Goal: Task Accomplishment & Management: Manage account settings

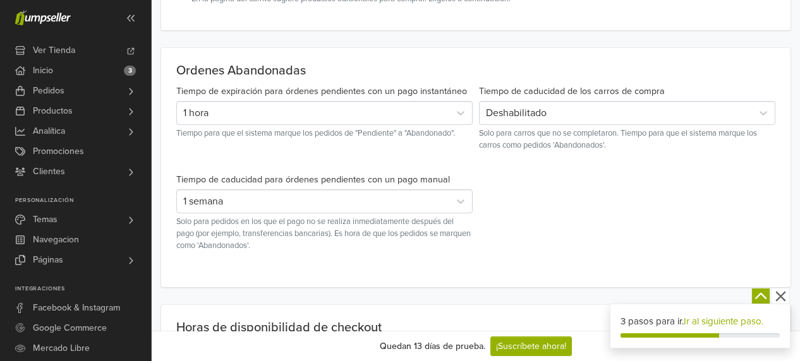
scroll to position [395, 0]
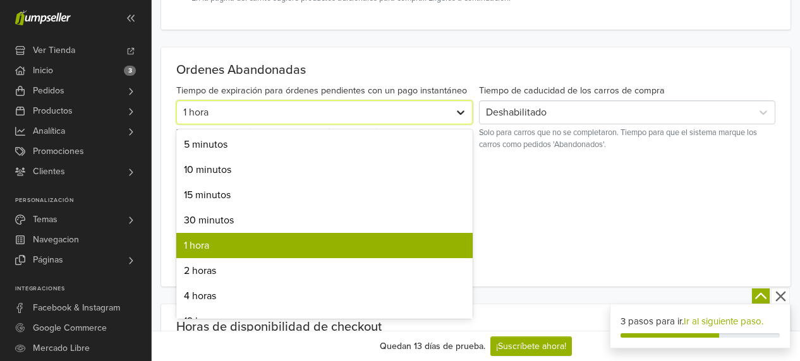
click at [459, 113] on icon at bounding box center [460, 112] width 13 height 13
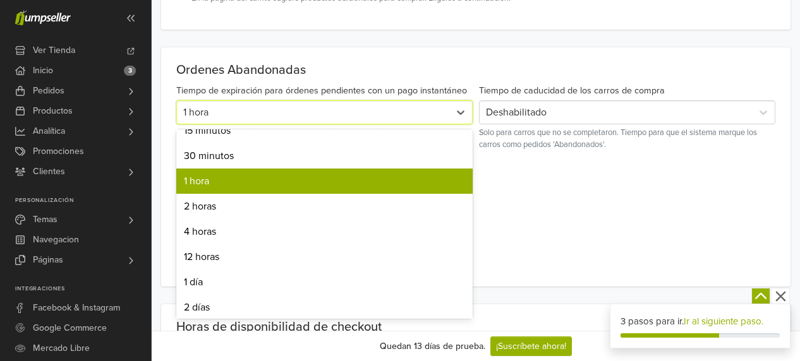
scroll to position [126, 0]
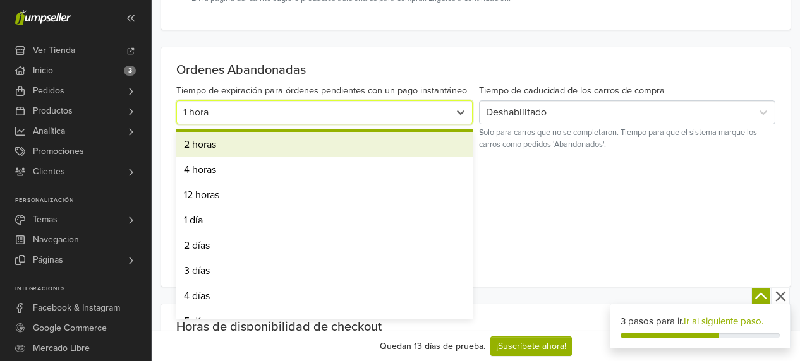
click at [198, 142] on div "2 horas" at bounding box center [324, 144] width 296 height 25
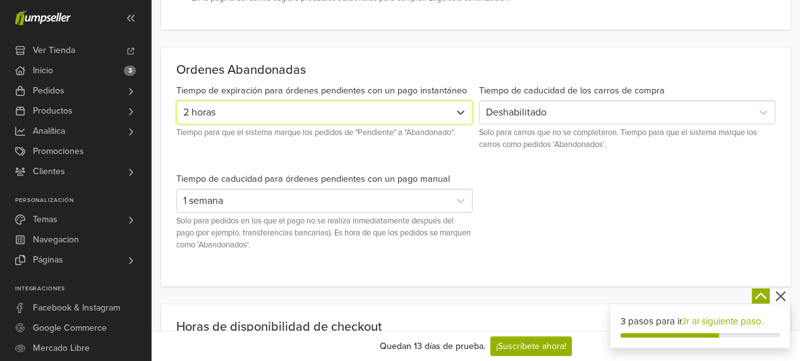
click at [569, 115] on div "Deshabilitado" at bounding box center [616, 112] width 260 height 15
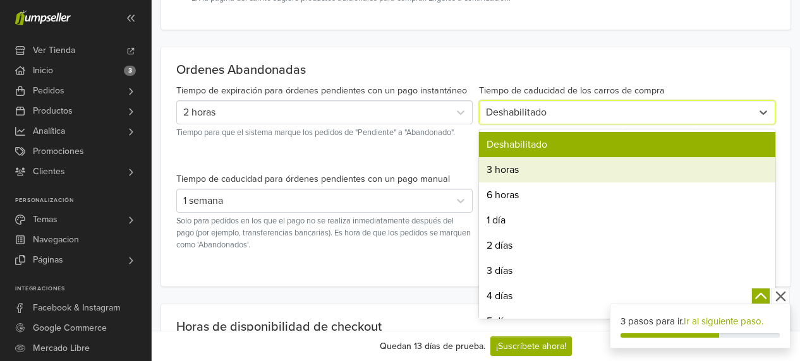
click at [539, 169] on div "3 horas" at bounding box center [627, 169] width 296 height 25
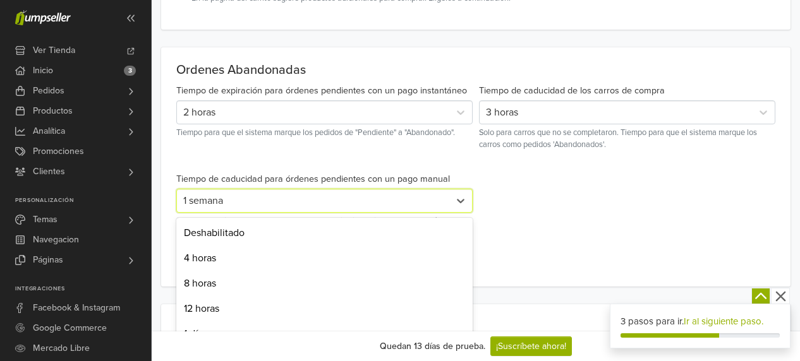
scroll to position [431, 0]
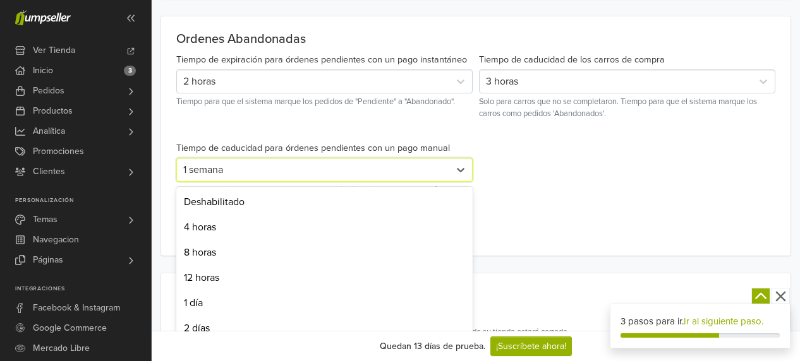
click at [447, 182] on div "14 results available. Use Up and Down to choose options, press Enter to select …" at bounding box center [324, 170] width 296 height 24
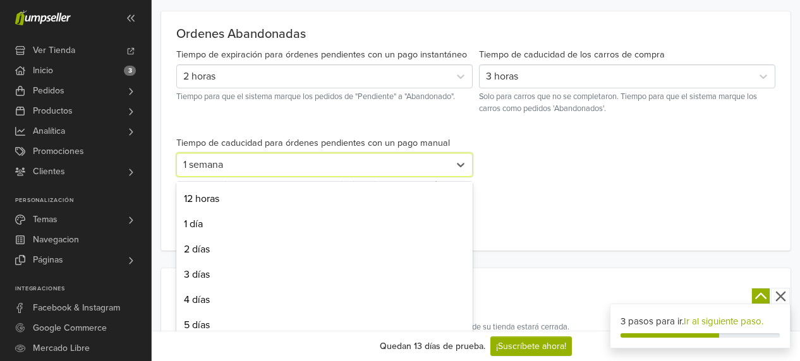
scroll to position [437, 0]
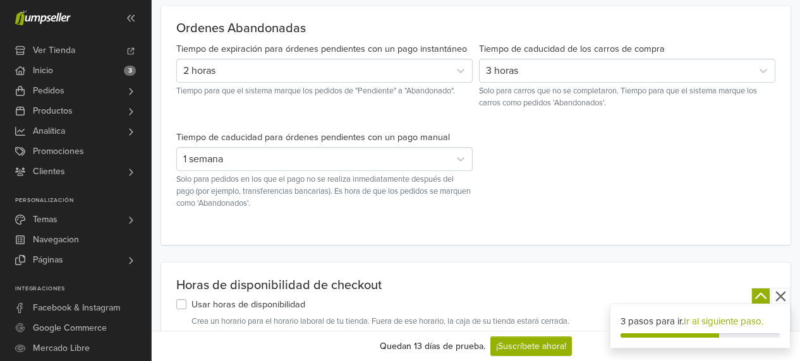
click at [575, 191] on div "Tiempo de expiración para órdenes pendientes con un pago instantáneo 2 horas Ti…" at bounding box center [475, 135] width 605 height 189
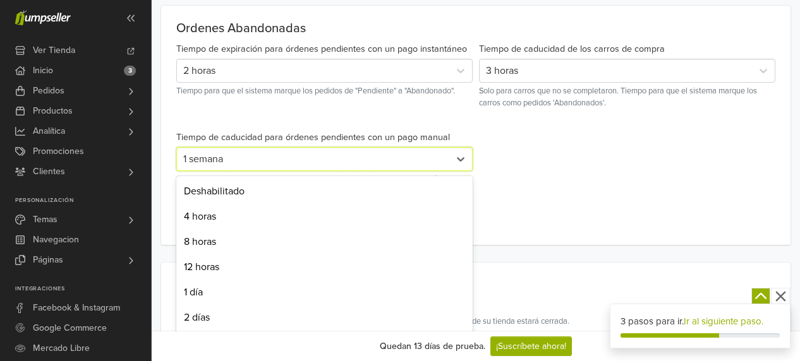
click at [429, 154] on div "1 semana" at bounding box center [313, 159] width 260 height 15
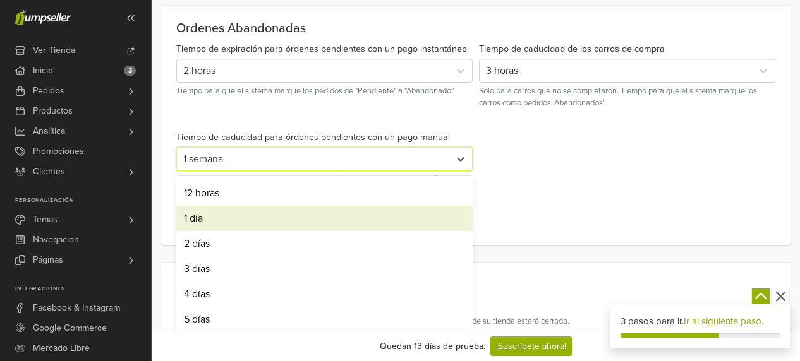
click at [202, 220] on div "1 día" at bounding box center [324, 218] width 296 height 25
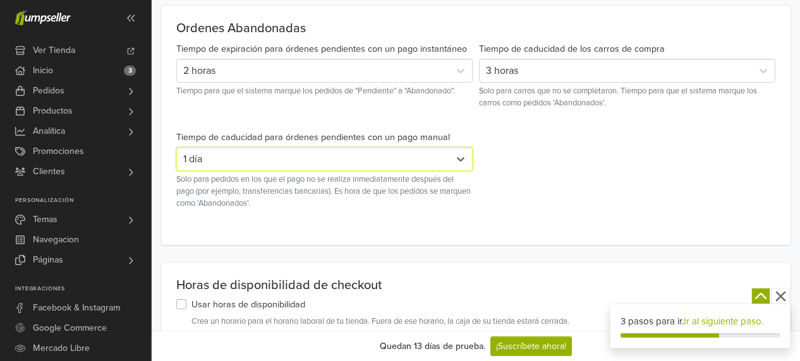
click at [440, 159] on div "1 día" at bounding box center [313, 159] width 260 height 15
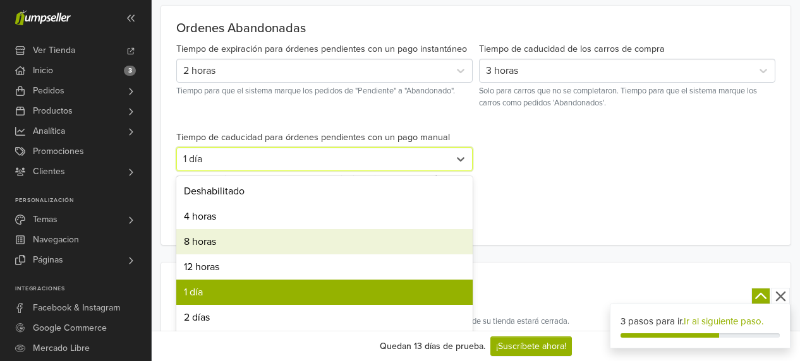
scroll to position [126, 0]
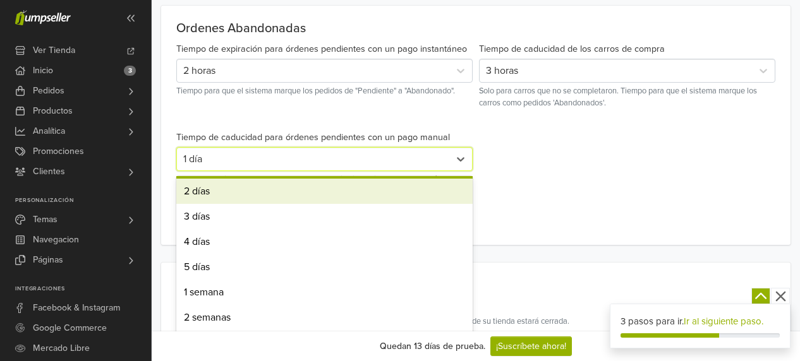
click at [198, 193] on div "2 días" at bounding box center [324, 191] width 296 height 25
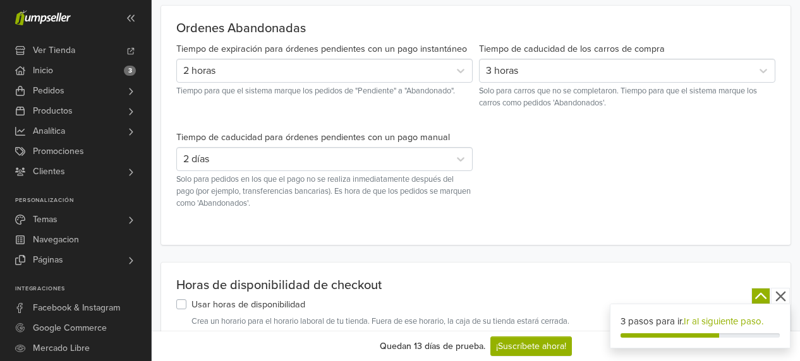
click at [594, 206] on div "Tiempo de expiración para órdenes pendientes con un pago instantáneo 2 horas Ti…" at bounding box center [475, 135] width 605 height 189
click at [443, 161] on div "2 días" at bounding box center [313, 159] width 260 height 15
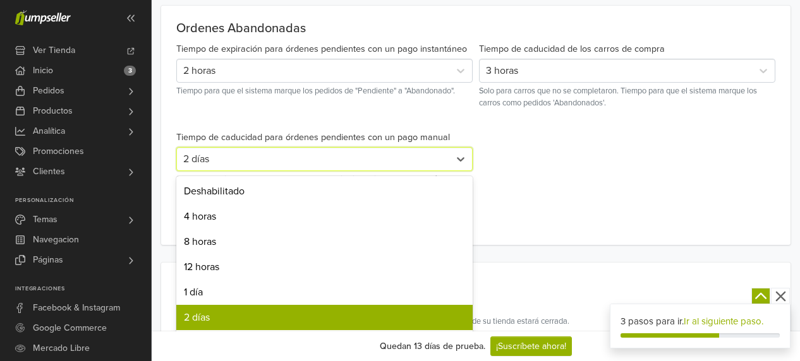
drag, startPoint x: 229, startPoint y: 289, endPoint x: 233, endPoint y: 281, distance: 8.5
click at [229, 288] on div "1 día" at bounding box center [324, 292] width 296 height 25
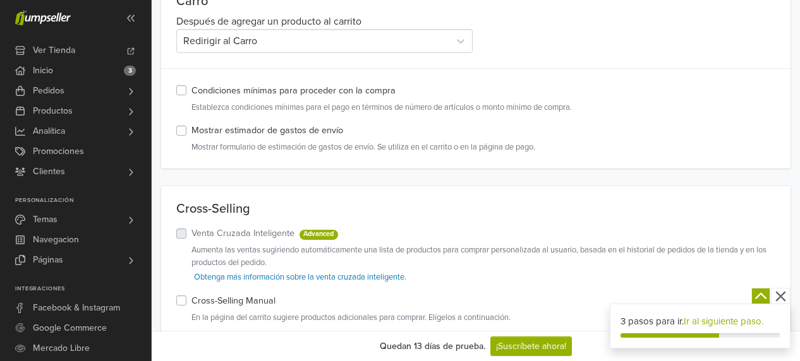
scroll to position [0, 0]
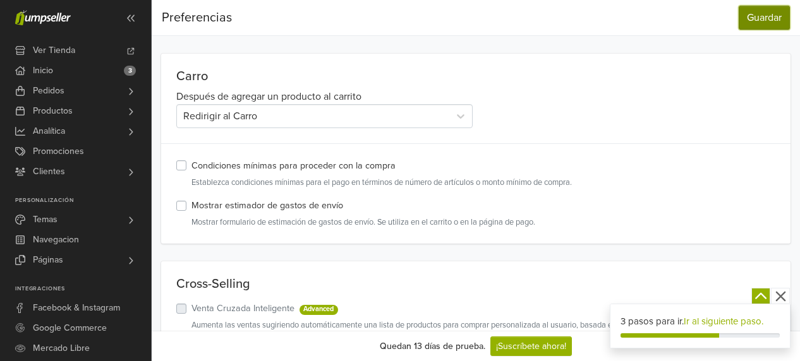
click at [772, 19] on button "Guardar" at bounding box center [763, 18] width 51 height 24
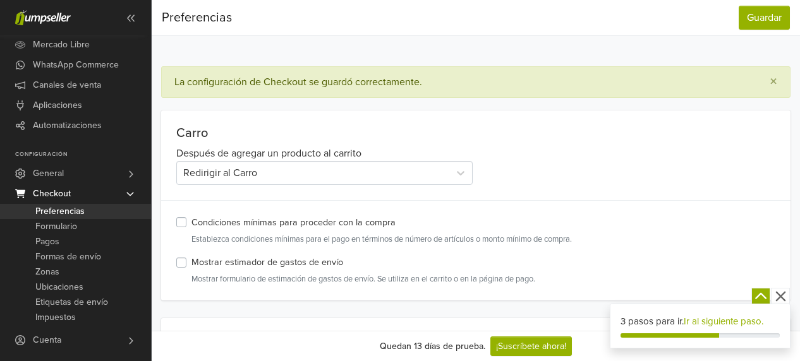
click at [131, 190] on icon at bounding box center [130, 194] width 10 height 10
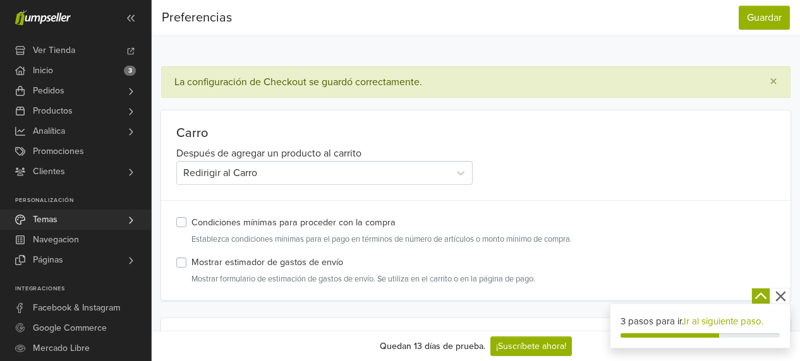
click at [45, 223] on span "Temas" at bounding box center [45, 220] width 25 height 20
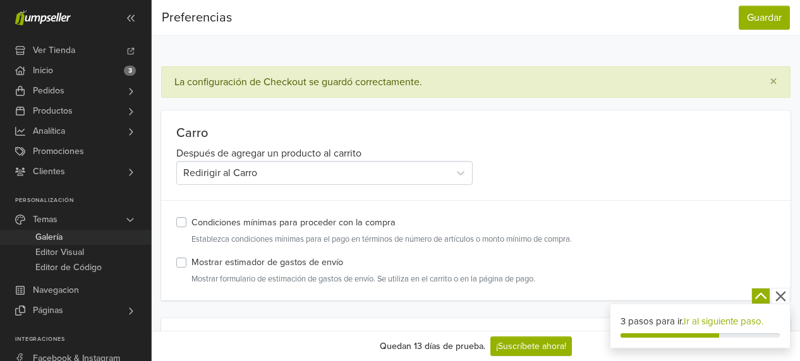
click at [72, 233] on link "Galería" at bounding box center [75, 237] width 151 height 15
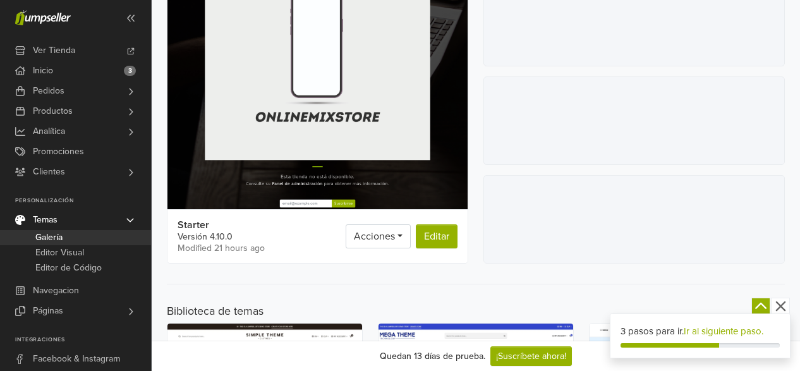
scroll to position [190, 0]
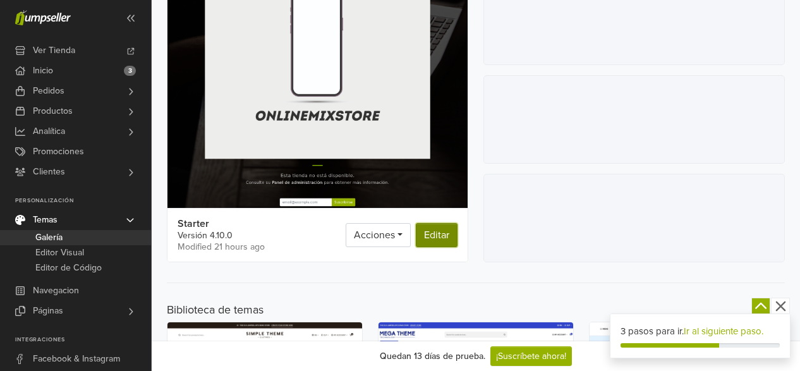
click at [443, 236] on link "Editar" at bounding box center [437, 235] width 42 height 24
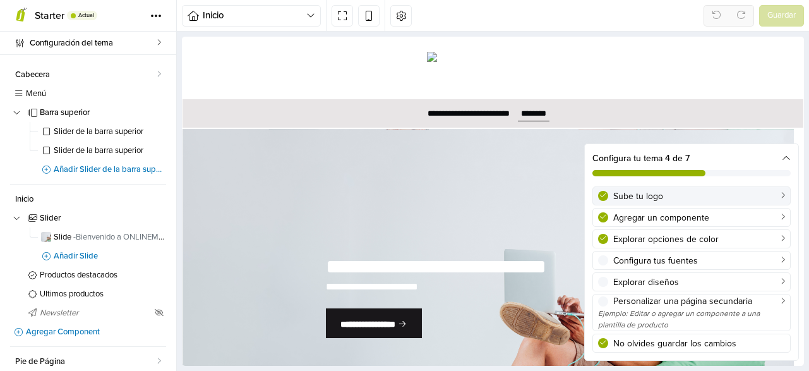
click at [783, 192] on icon at bounding box center [783, 195] width 4 height 7
click at [788, 157] on icon at bounding box center [786, 158] width 9 height 9
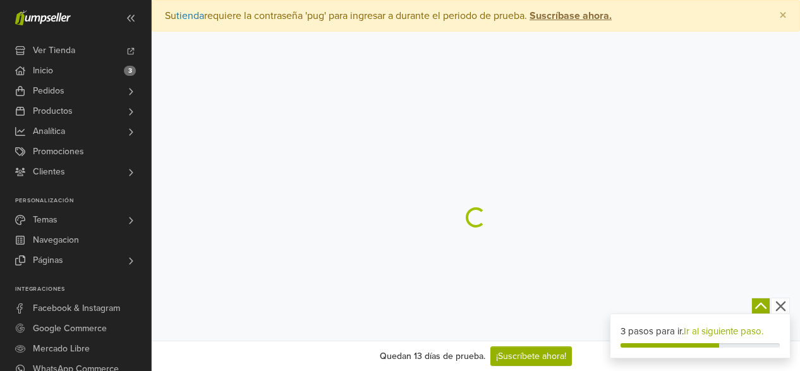
click at [754, 298] on button "button" at bounding box center [760, 306] width 19 height 16
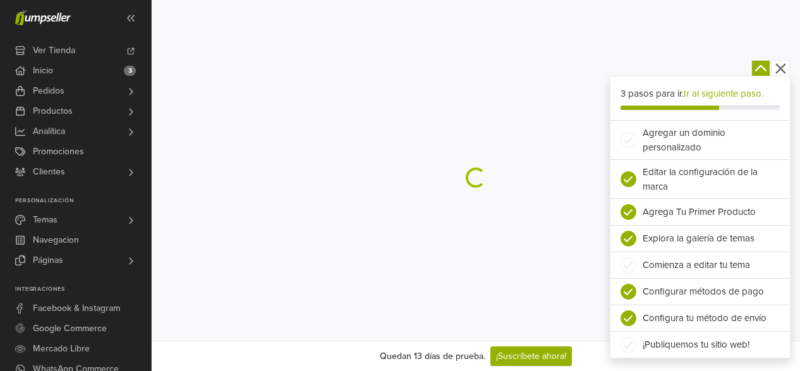
scroll to position [62, 0]
click at [762, 63] on icon "button" at bounding box center [761, 69] width 16 height 16
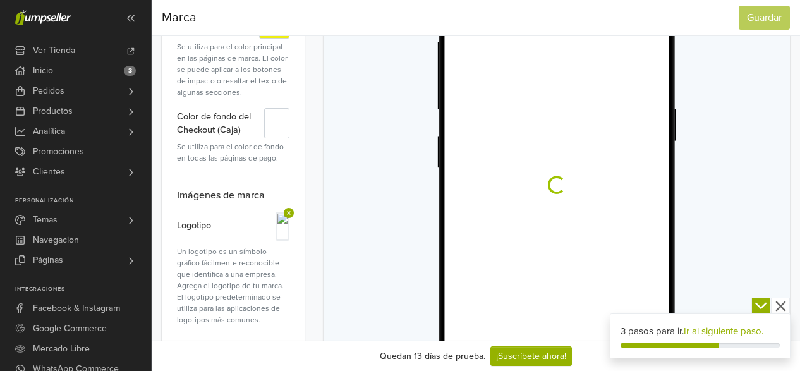
scroll to position [253, 0]
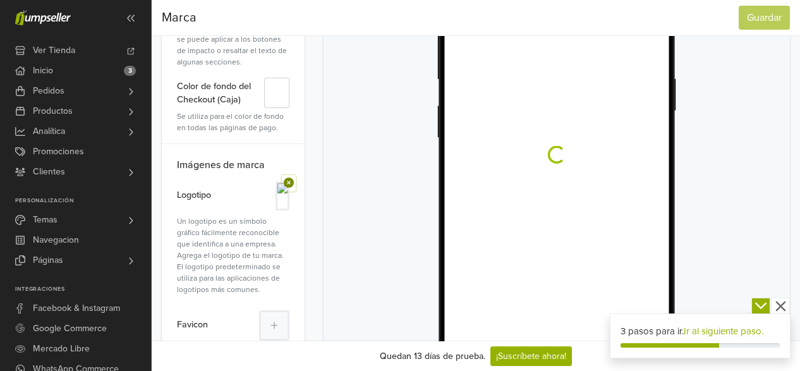
click at [289, 183] on icon at bounding box center [288, 183] width 13 height 10
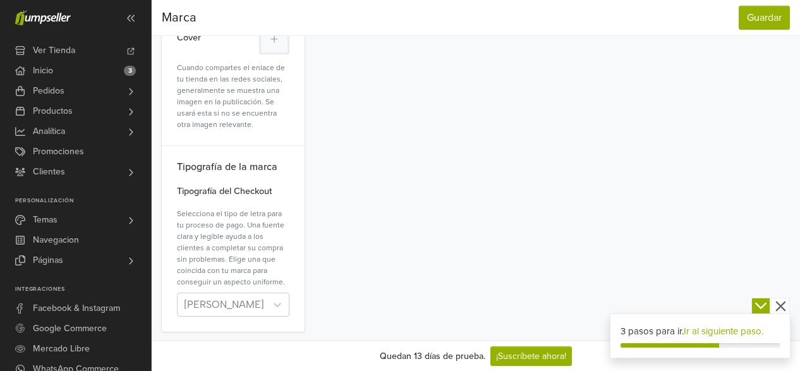
scroll to position [759, 0]
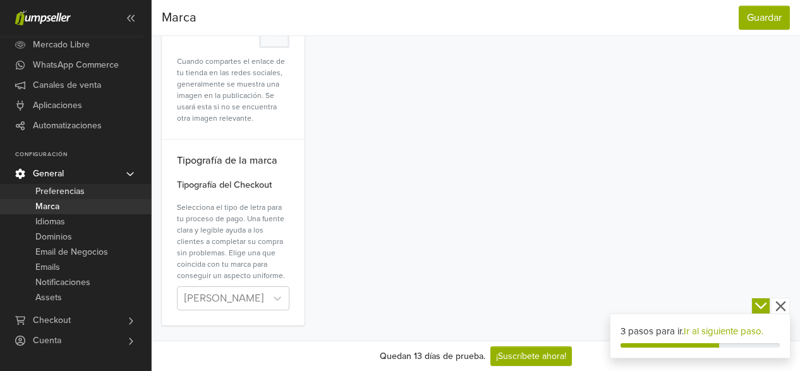
click at [62, 188] on span "Preferencias" at bounding box center [59, 191] width 49 height 15
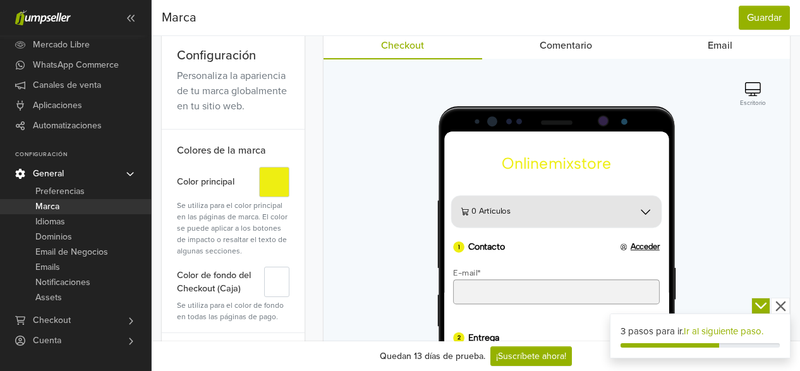
scroll to position [0, 0]
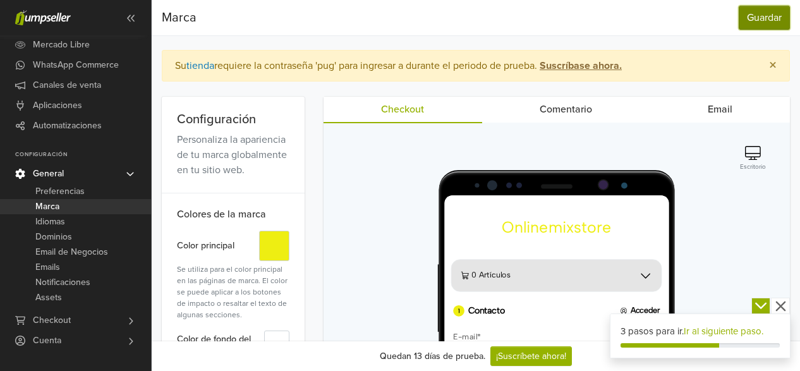
click at [762, 16] on button "Guardar" at bounding box center [763, 18] width 51 height 24
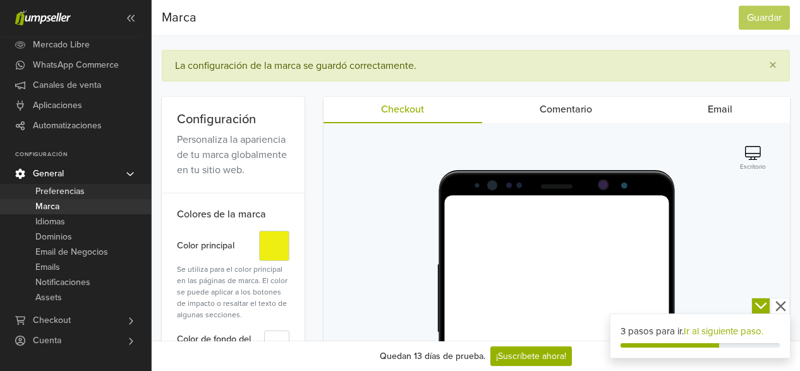
click at [51, 195] on span "Preferencias" at bounding box center [59, 191] width 49 height 15
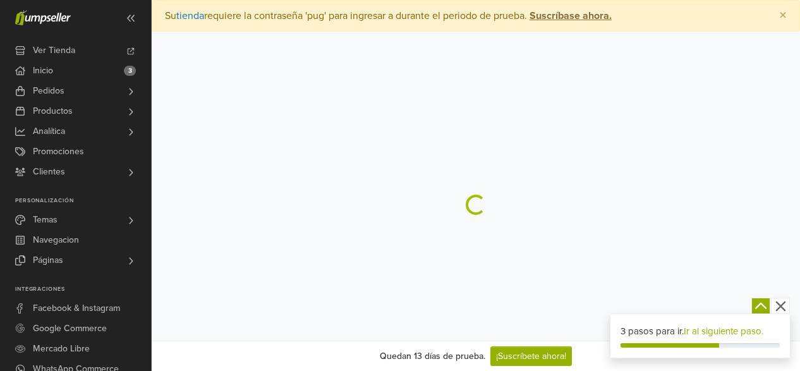
select select "*"
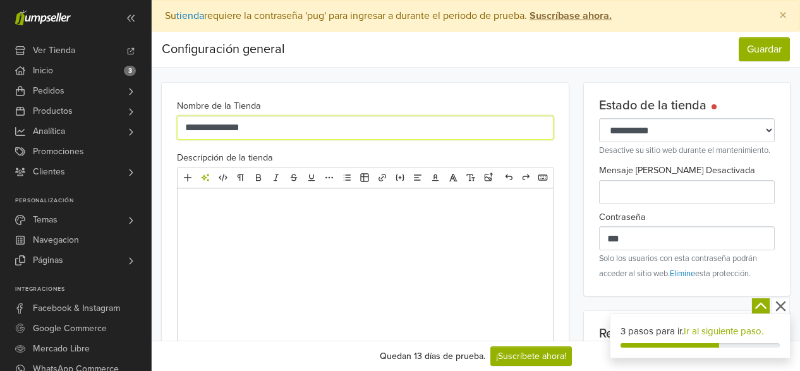
click at [222, 129] on input "**********" at bounding box center [365, 128] width 376 height 24
type input "*"
type input "**********"
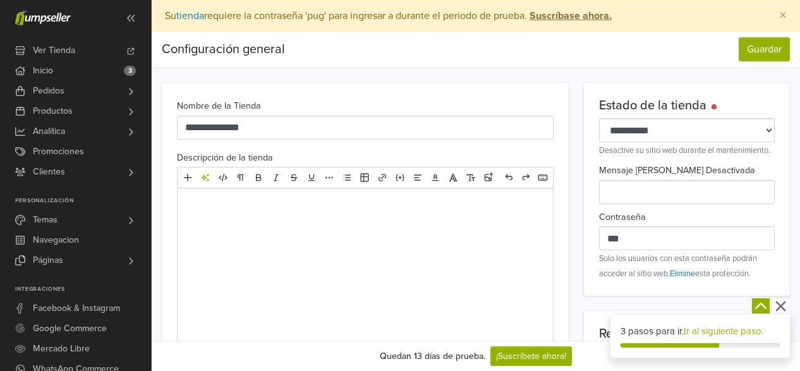
click at [242, 217] on div at bounding box center [365, 283] width 375 height 190
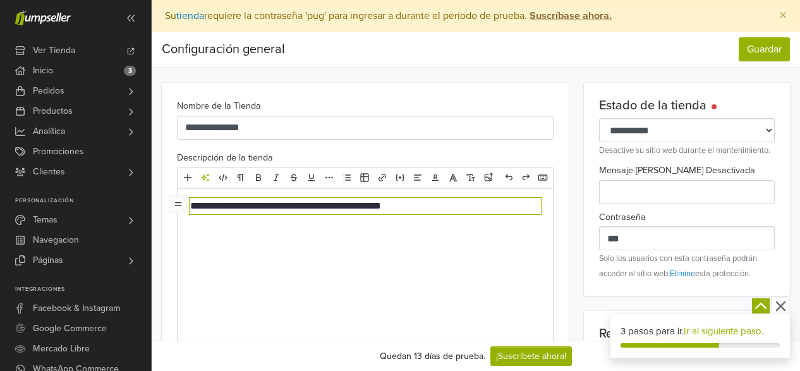
type textarea "**********"
click at [752, 121] on select "**********" at bounding box center [687, 130] width 176 height 24
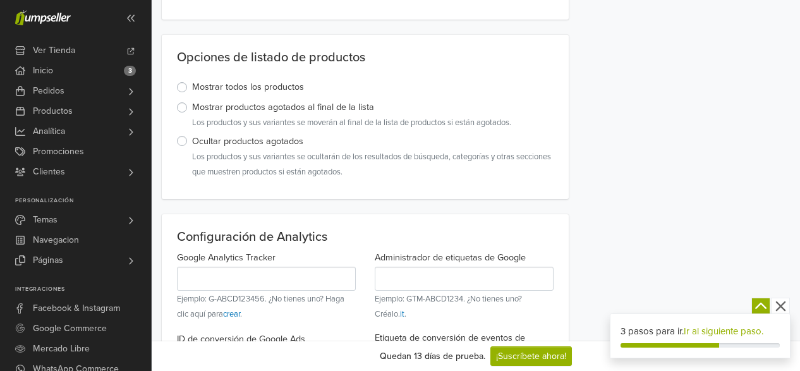
scroll to position [632, 0]
click at [187, 111] on div "Mostrar productos agotados al final de la lista Los productos y sus variantes s…" at bounding box center [344, 114] width 334 height 29
click at [192, 107] on label "Mostrar productos agotados al final de la lista" at bounding box center [351, 107] width 319 height 14
click at [192, 90] on label "Mostrar todos los productos" at bounding box center [248, 87] width 112 height 14
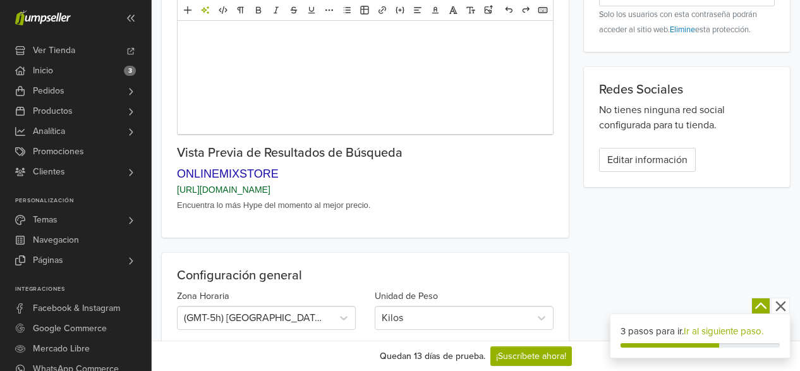
scroll to position [126, 0]
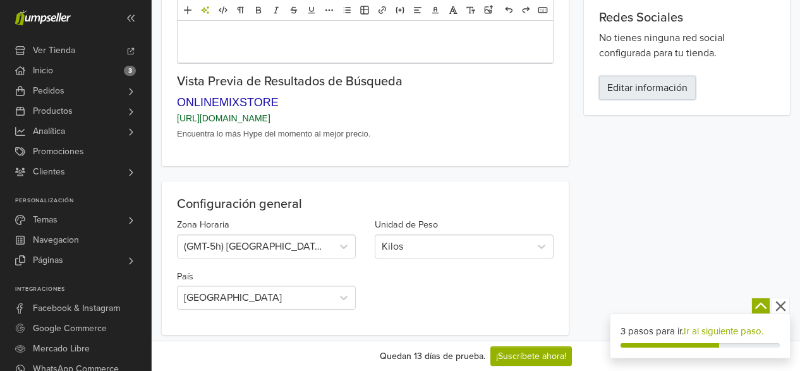
click at [622, 90] on link "Editar información" at bounding box center [647, 88] width 97 height 24
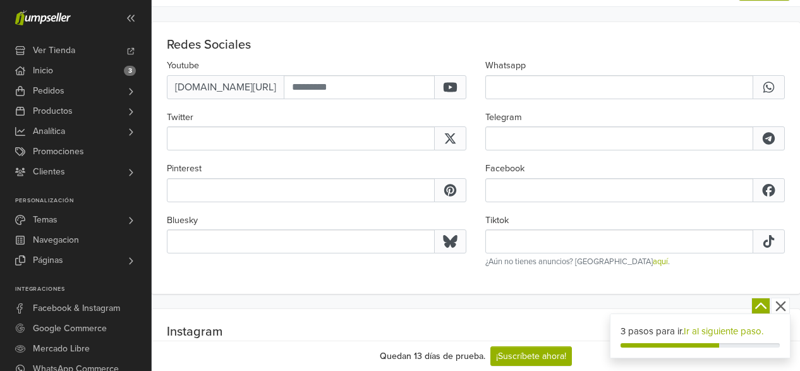
scroll to position [175, 0]
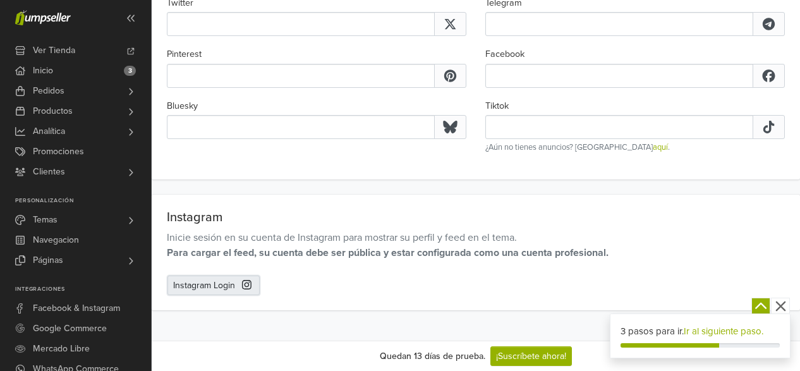
click at [211, 283] on link "Instagram Login" at bounding box center [213, 285] width 92 height 20
